Goal: Check status: Check status

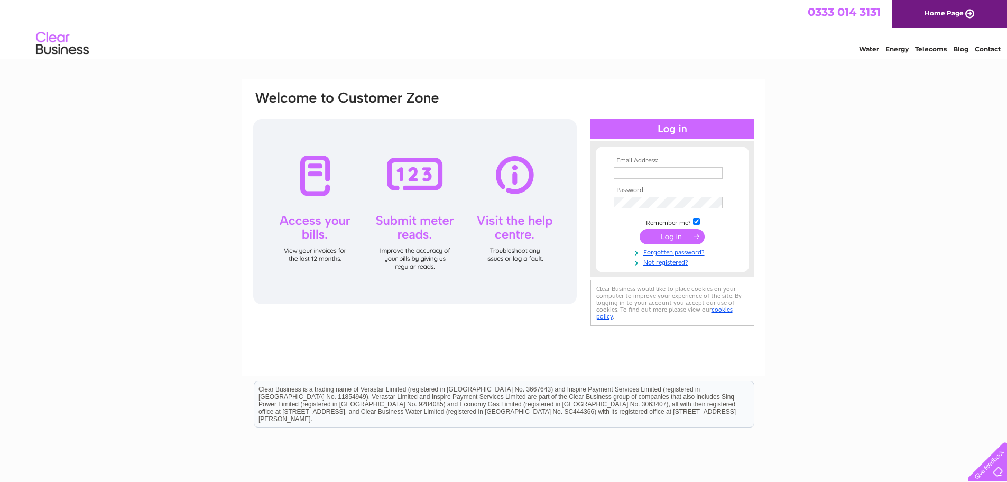
type input "andaazmcr@gmail.com"
click at [669, 236] on input "submit" at bounding box center [672, 236] width 65 height 15
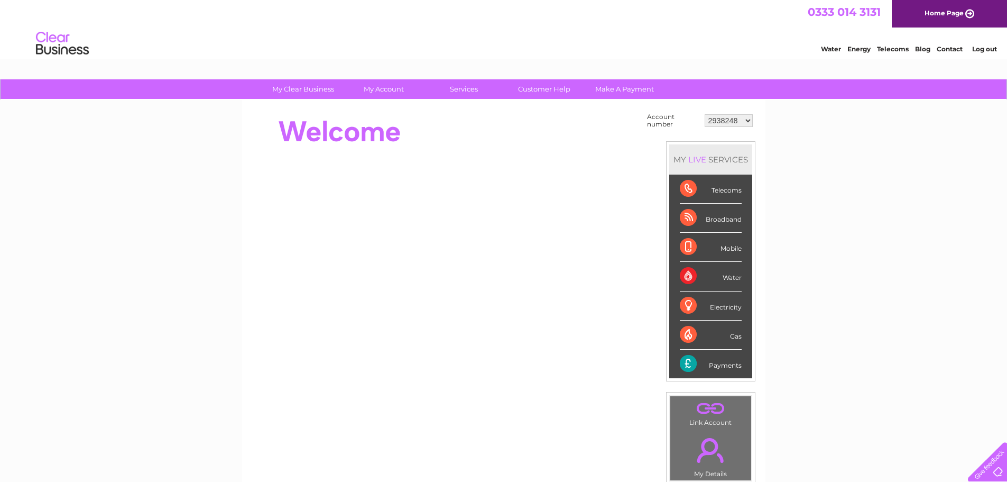
click at [729, 123] on select "2938248 30326066" at bounding box center [729, 120] width 48 height 13
select select "30326066"
click at [705, 114] on select "2938248 30326066" at bounding box center [729, 120] width 48 height 13
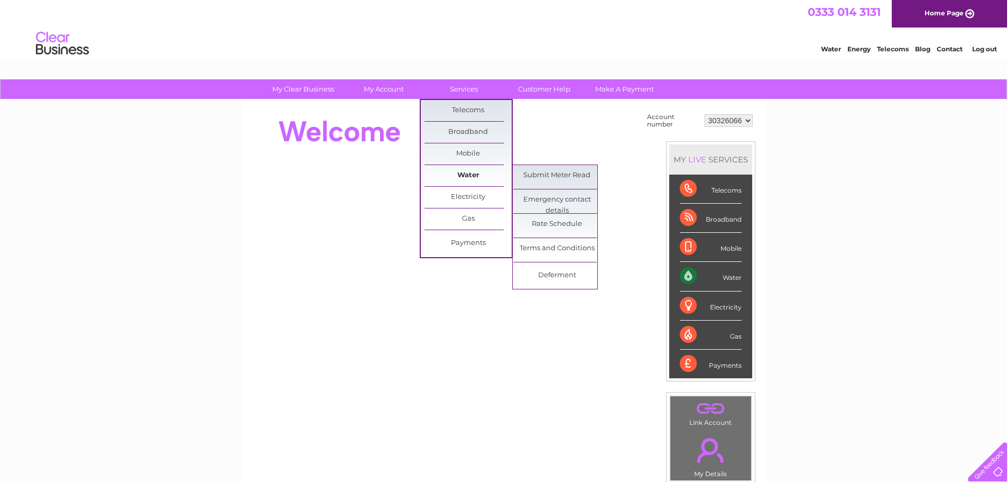
click at [468, 172] on link "Water" at bounding box center [468, 175] width 87 height 21
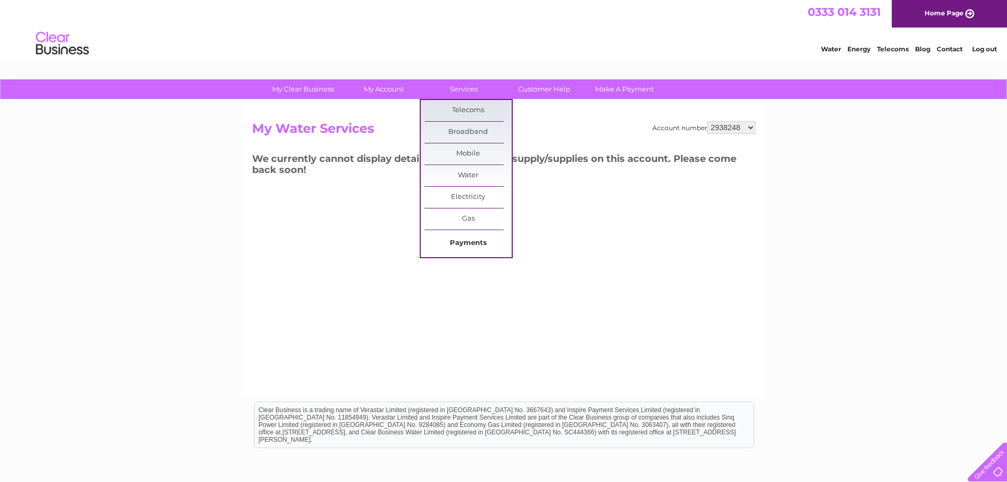
click at [470, 238] on link "Payments" at bounding box center [468, 243] width 87 height 21
click at [467, 245] on link "Payments" at bounding box center [468, 243] width 87 height 21
